Goal: Task Accomplishment & Management: Use online tool/utility

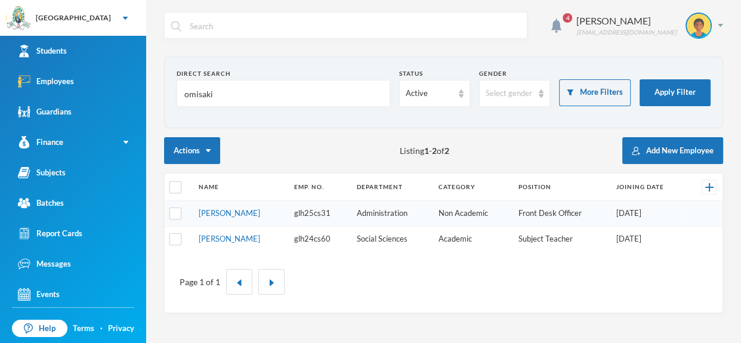
type input "omisakin"
click at [255, 215] on link "[PERSON_NAME]" at bounding box center [229, 213] width 61 height 10
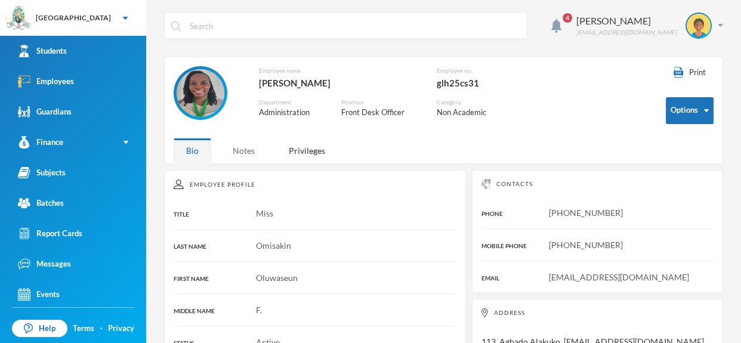
click at [238, 144] on div "Notes" at bounding box center [243, 151] width 47 height 26
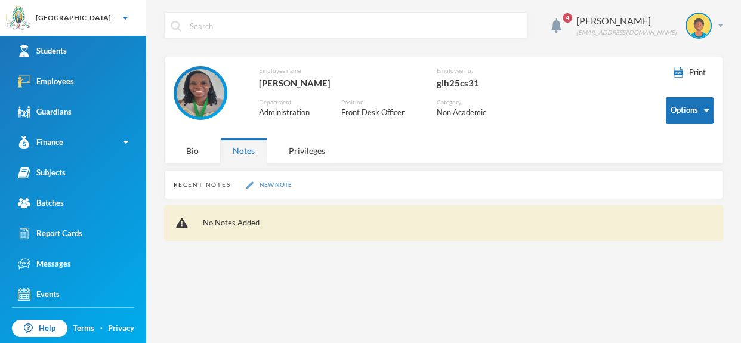
click at [267, 179] on button "New Note" at bounding box center [269, 184] width 52 height 10
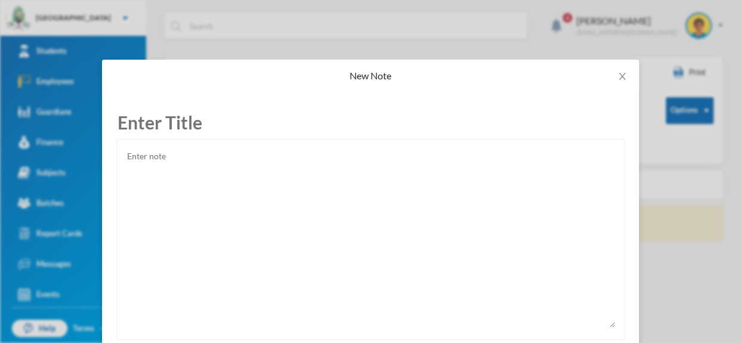
click at [162, 24] on div "New Note Cancel Save Note" at bounding box center [370, 171] width 741 height 343
click at [626, 76] on icon "icon: close" at bounding box center [622, 77] width 10 height 10
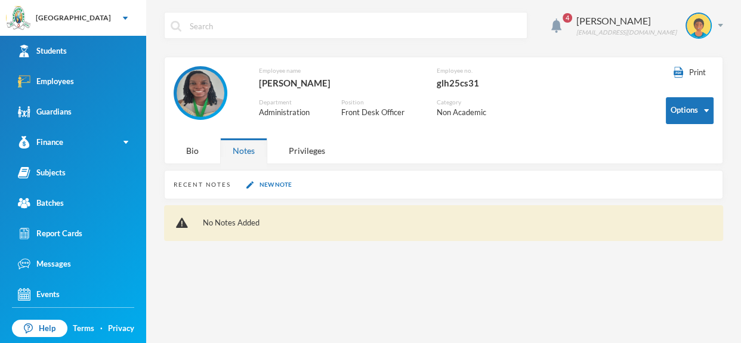
click at [204, 187] on div "Recent Notes" at bounding box center [202, 184] width 57 height 9
click at [208, 182] on div "Recent Notes" at bounding box center [202, 184] width 57 height 9
click at [311, 197] on div "Recent Notes New Note" at bounding box center [443, 184] width 559 height 29
click at [306, 143] on div "Privileges" at bounding box center [306, 151] width 61 height 26
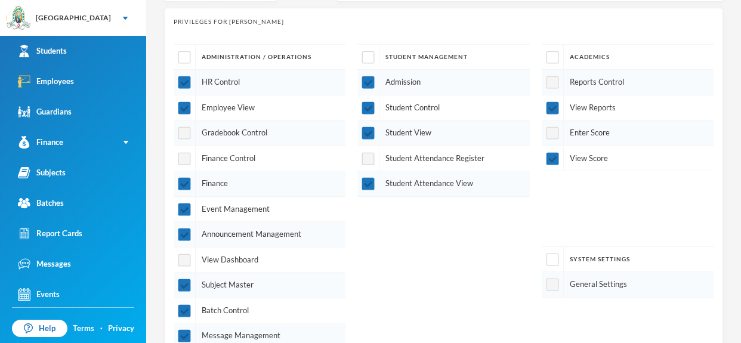
scroll to position [185, 0]
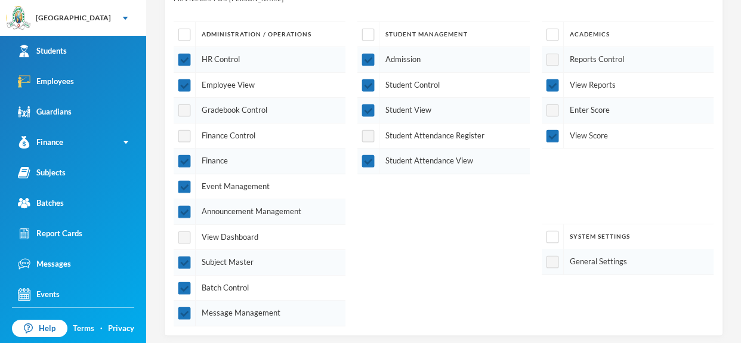
click at [321, 205] on div "Announcement Management" at bounding box center [260, 212] width 172 height 26
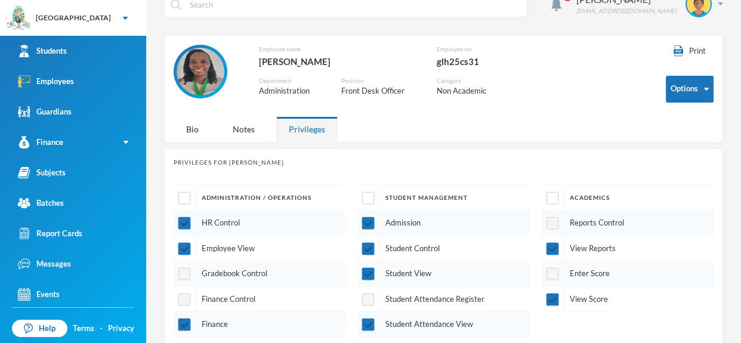
scroll to position [13, 0]
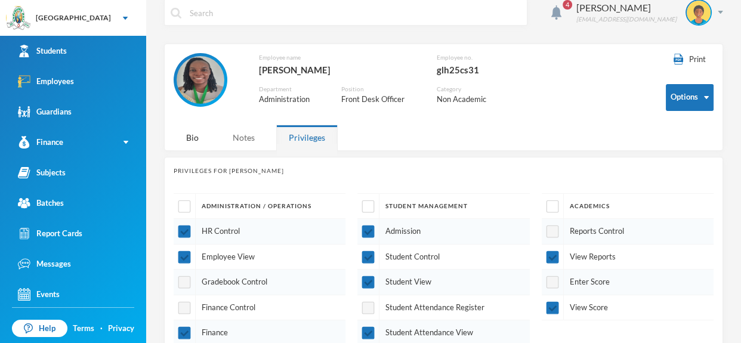
click at [242, 138] on div "Notes" at bounding box center [243, 138] width 47 height 26
